Goal: Check status: Check status

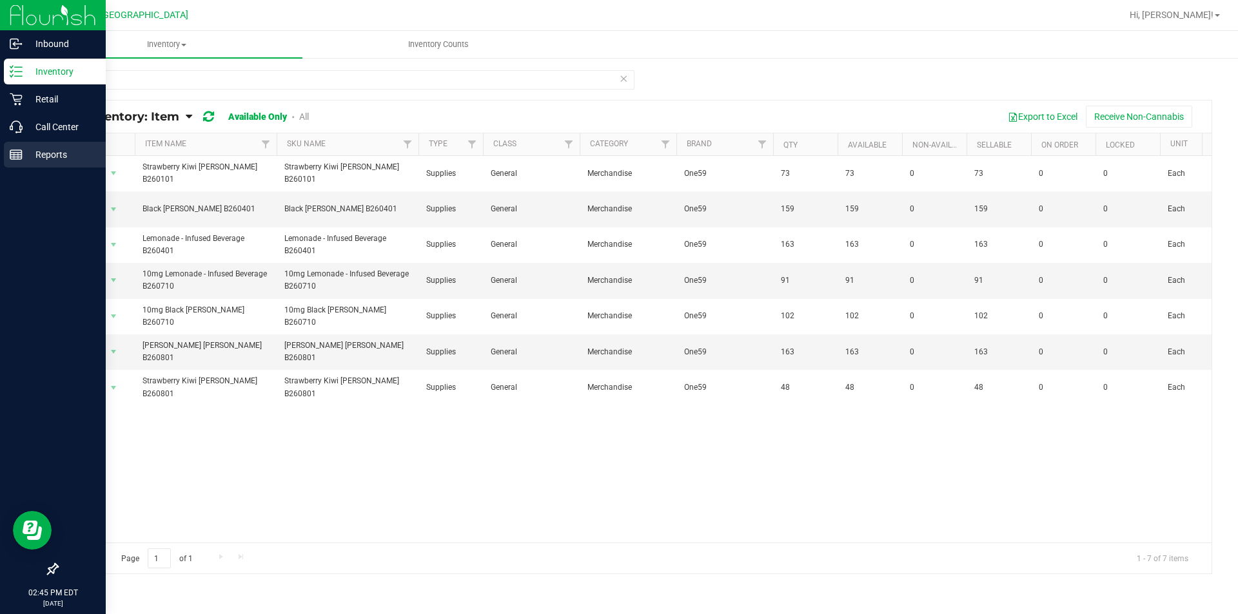
click at [26, 154] on p "Reports" at bounding box center [61, 154] width 77 height 15
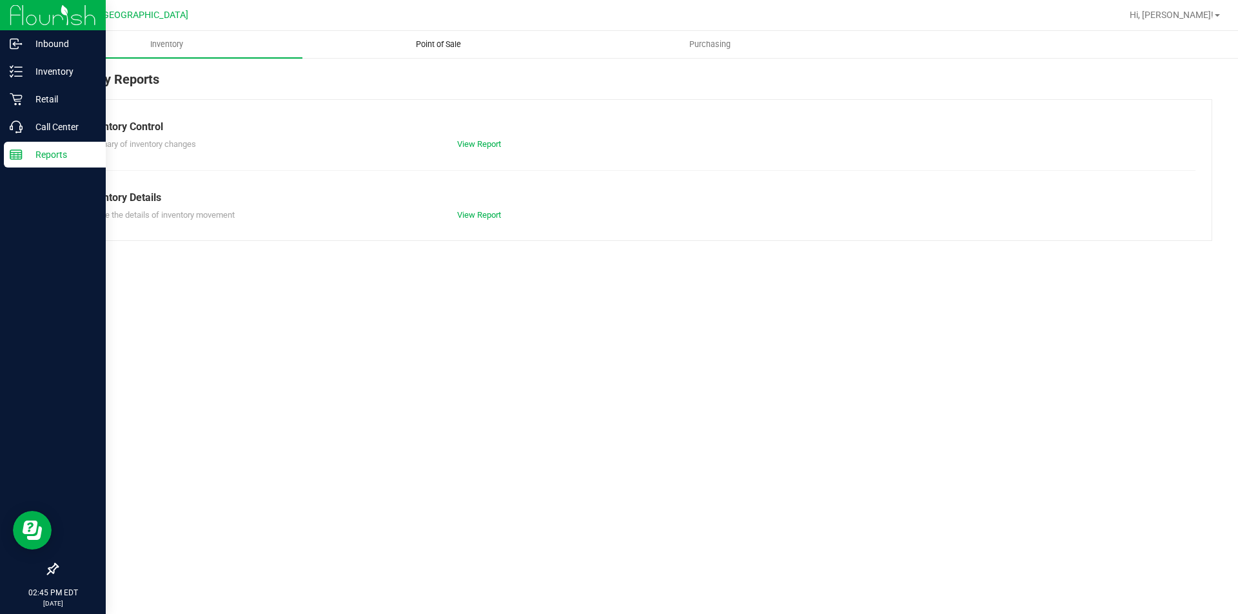
click at [445, 47] on span "Point of Sale" at bounding box center [438, 45] width 80 height 12
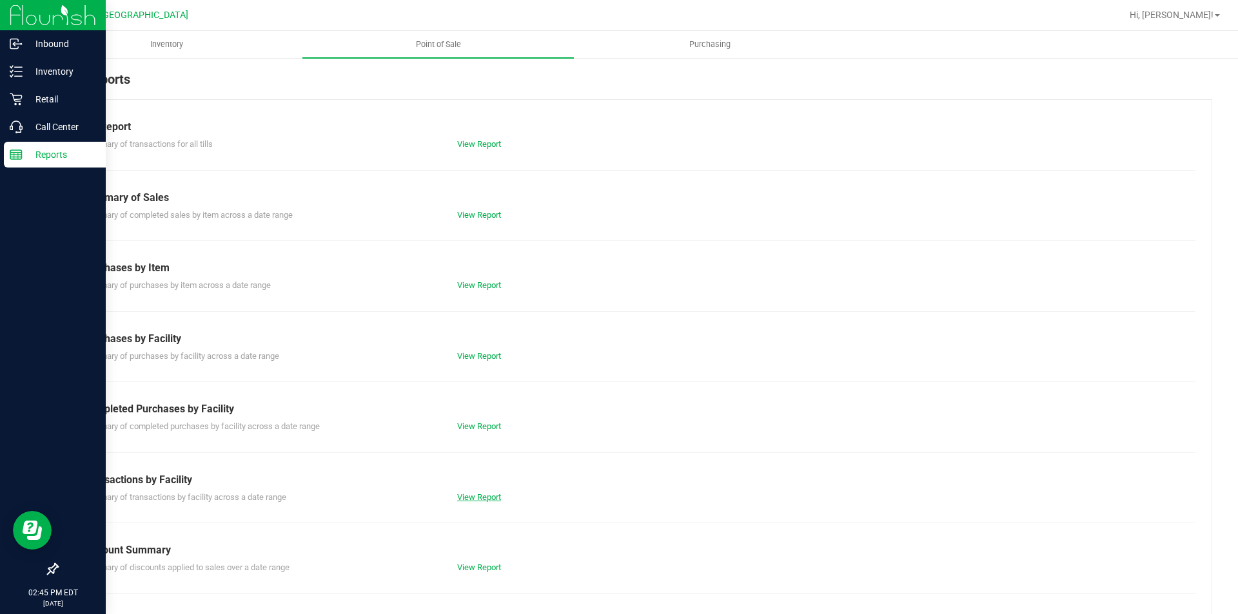
click at [477, 498] on link "View Report" at bounding box center [479, 497] width 44 height 10
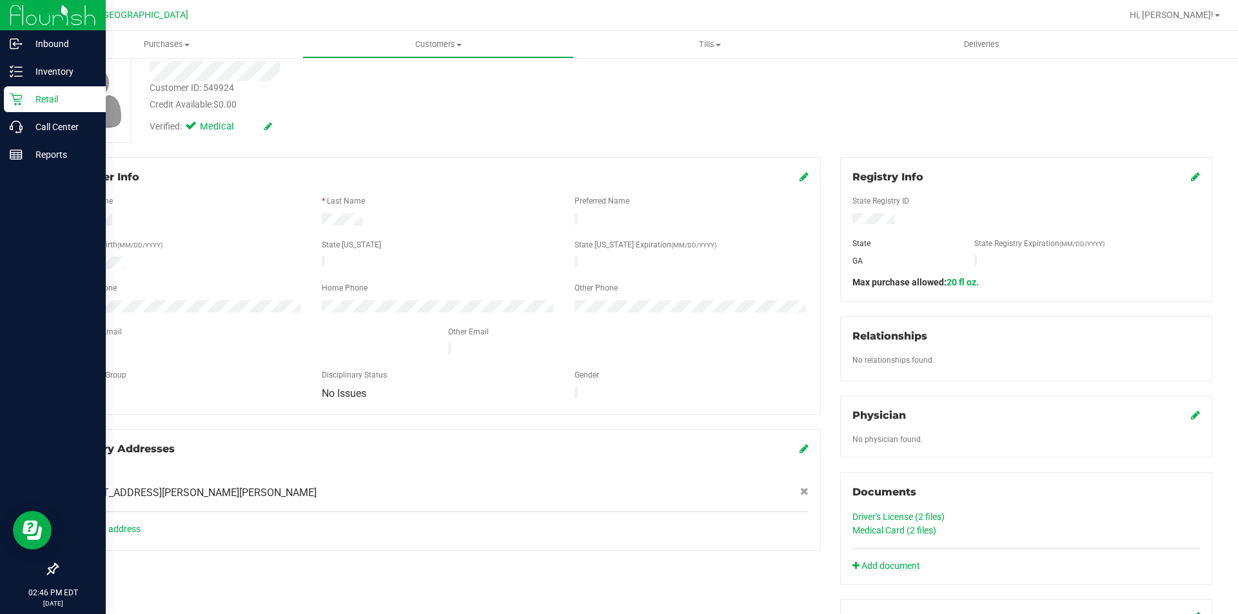
scroll to position [193, 0]
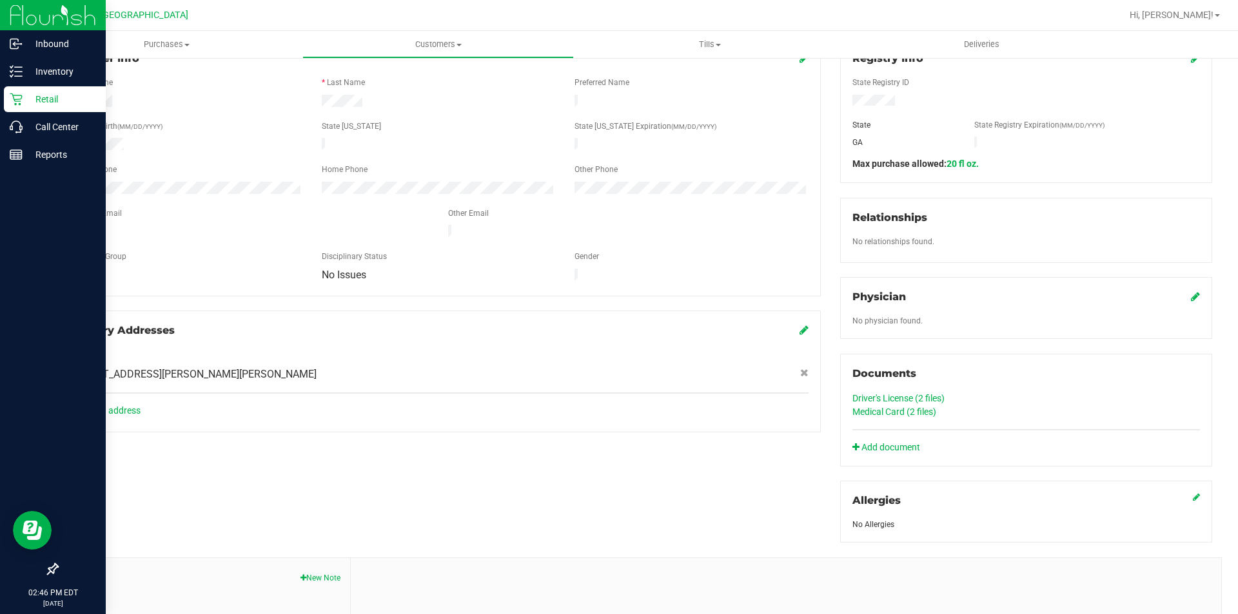
click at [928, 411] on link "Medical Card (2 files)" at bounding box center [894, 412] width 84 height 10
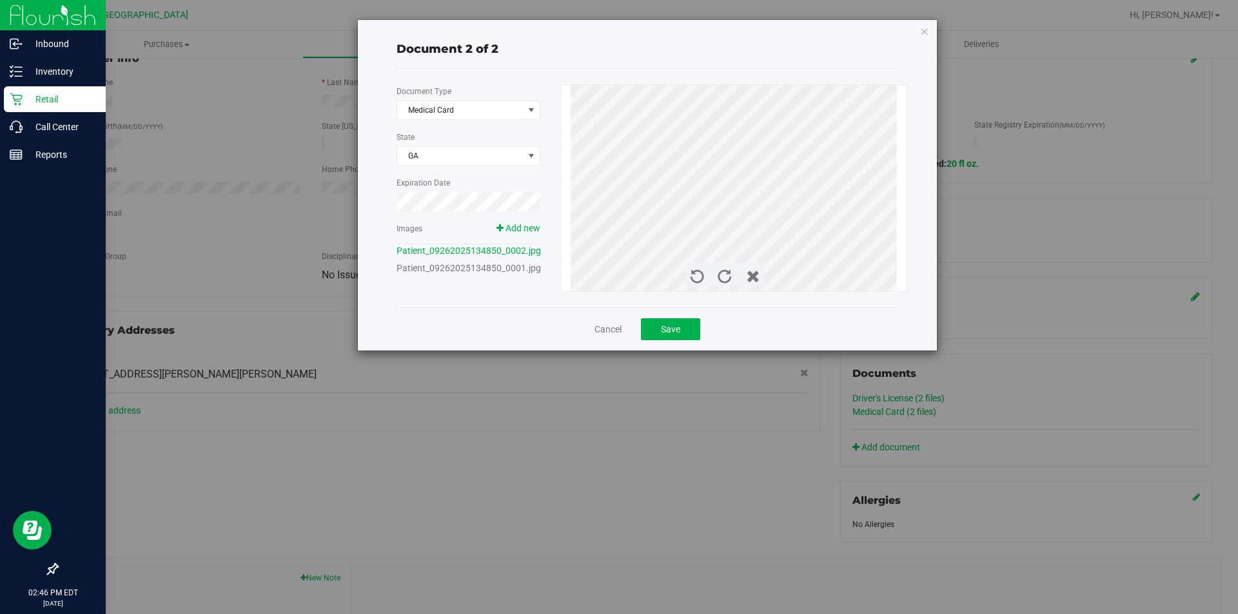
click at [505, 275] on div "Patient_09262025134850_0001.jpg" at bounding box center [468, 269] width 144 height 14
click at [505, 267] on link "Patient_09262025134850_0001.jpg" at bounding box center [468, 268] width 144 height 10
click at [924, 31] on icon "button" at bounding box center [924, 30] width 9 height 15
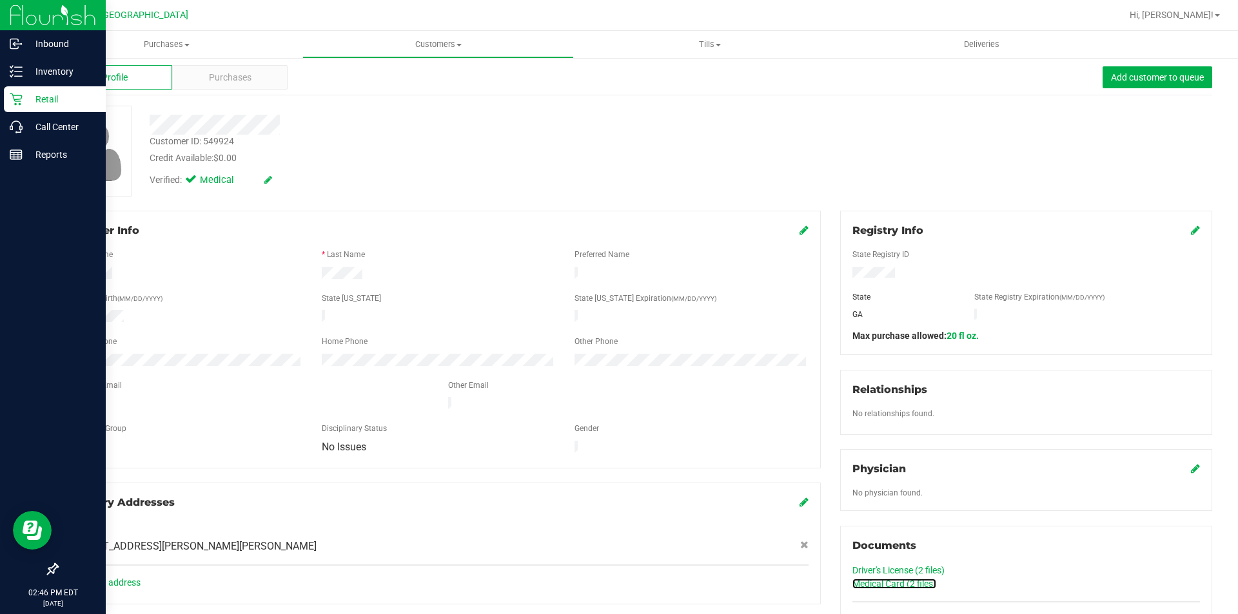
scroll to position [0, 0]
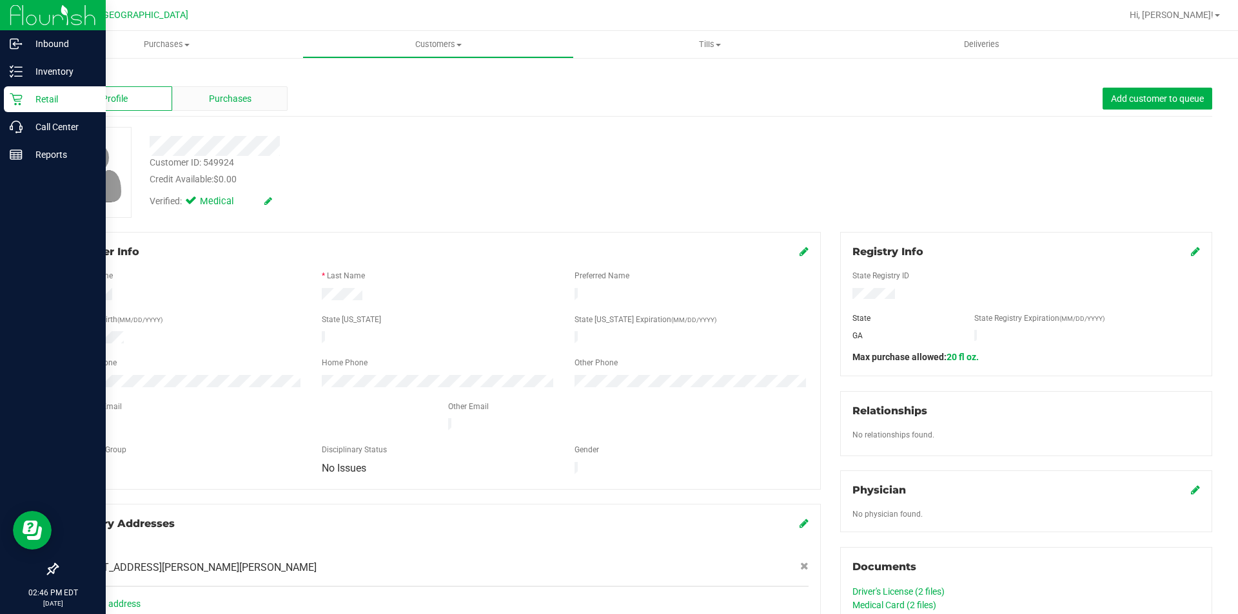
click at [210, 102] on span "Purchases" at bounding box center [230, 99] width 43 height 14
